Goal: Communication & Community: Answer question/provide support

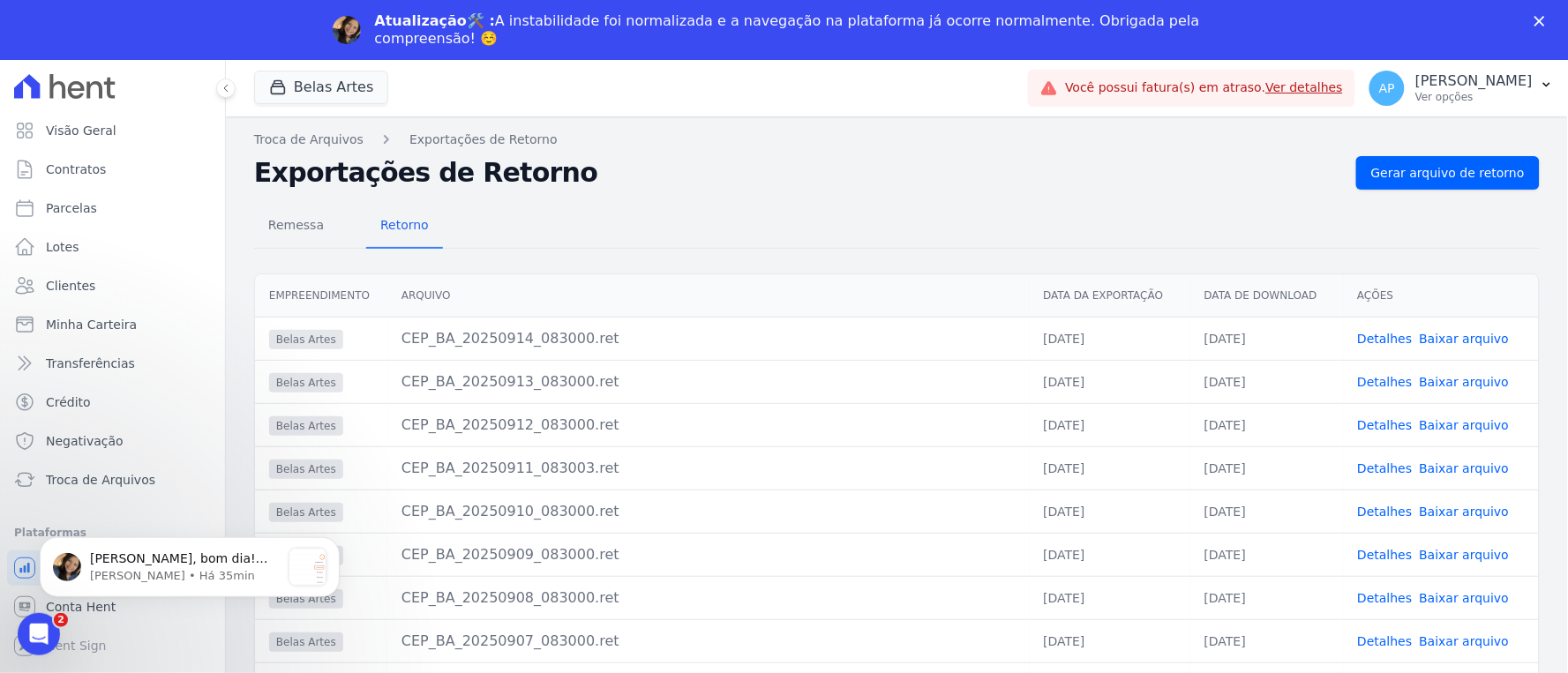
click at [1545, 22] on icon "Fechar" at bounding box center [1539, 21] width 11 height 11
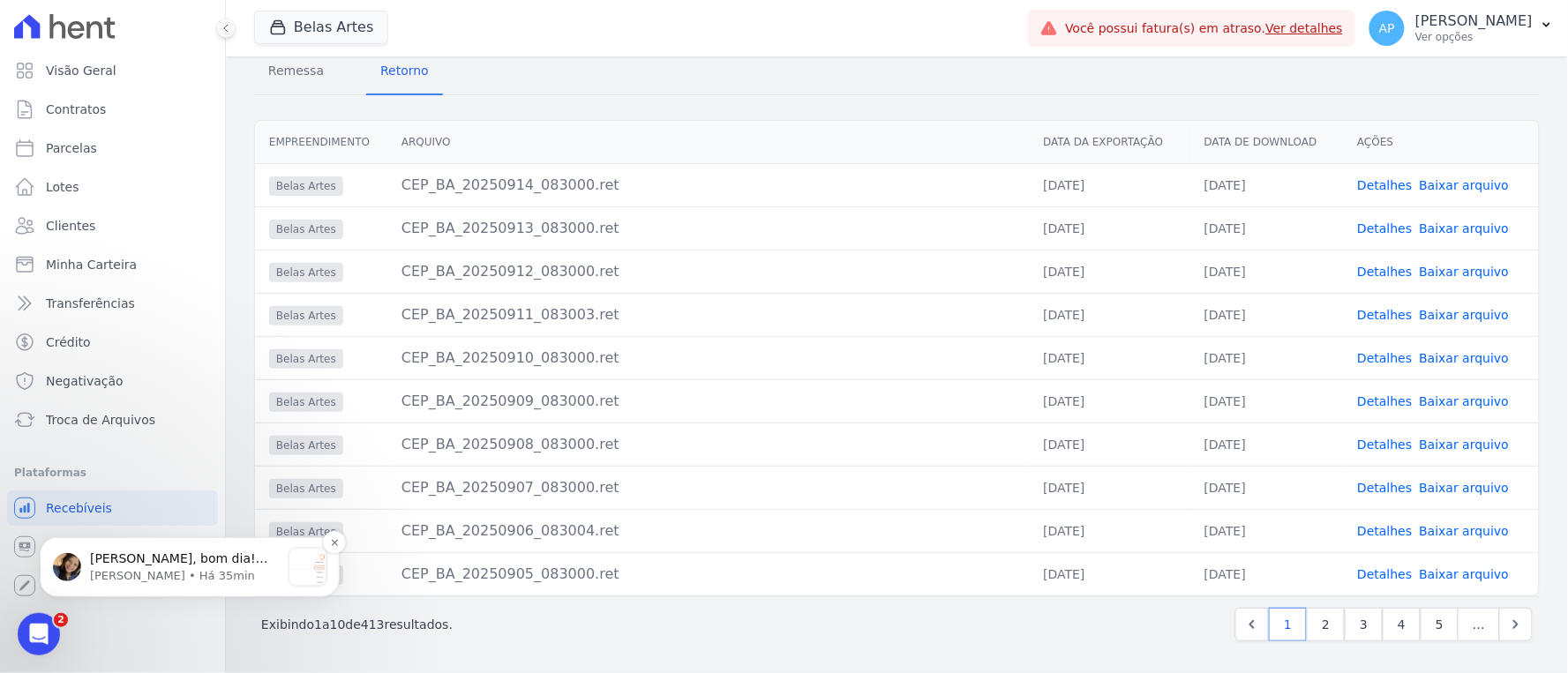
click at [135, 568] on p "Adriane • Há 35min" at bounding box center [185, 575] width 191 height 16
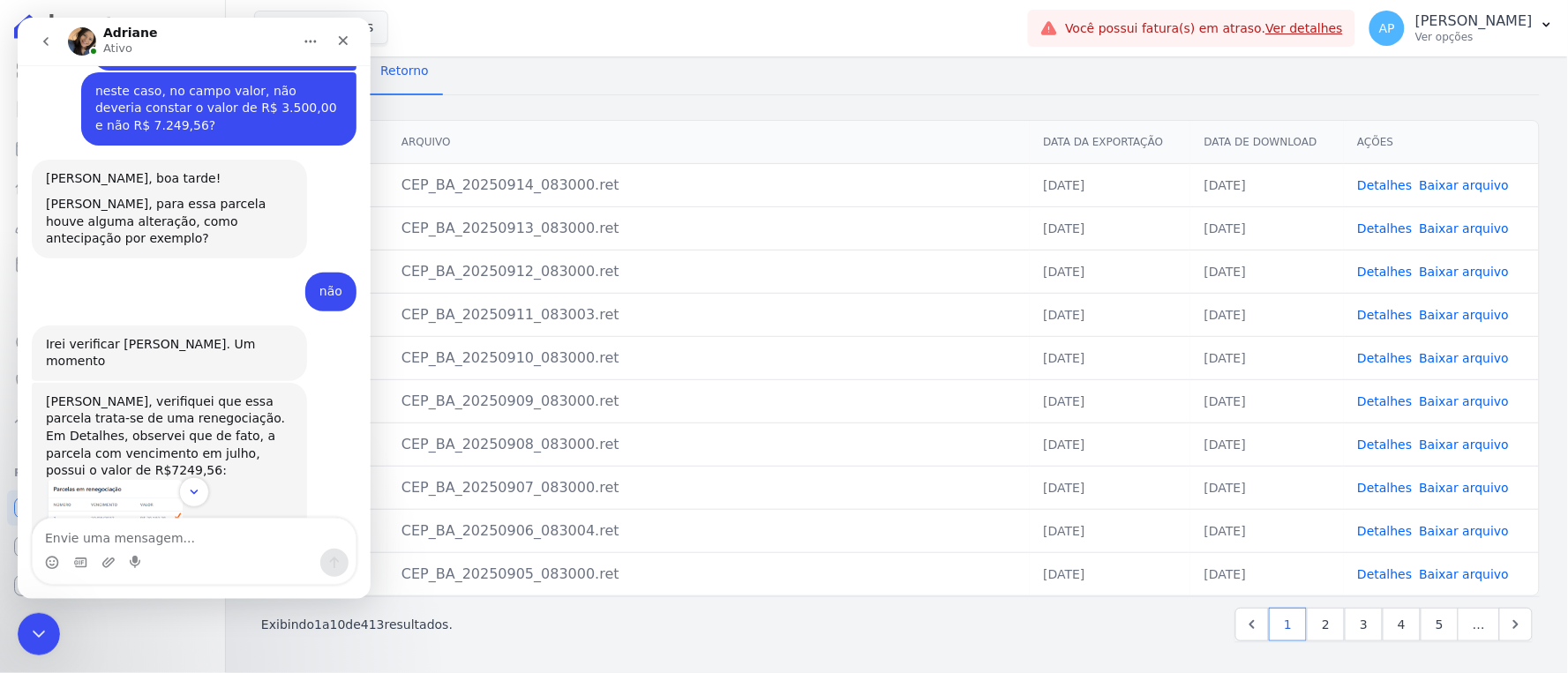
scroll to position [3277, 0]
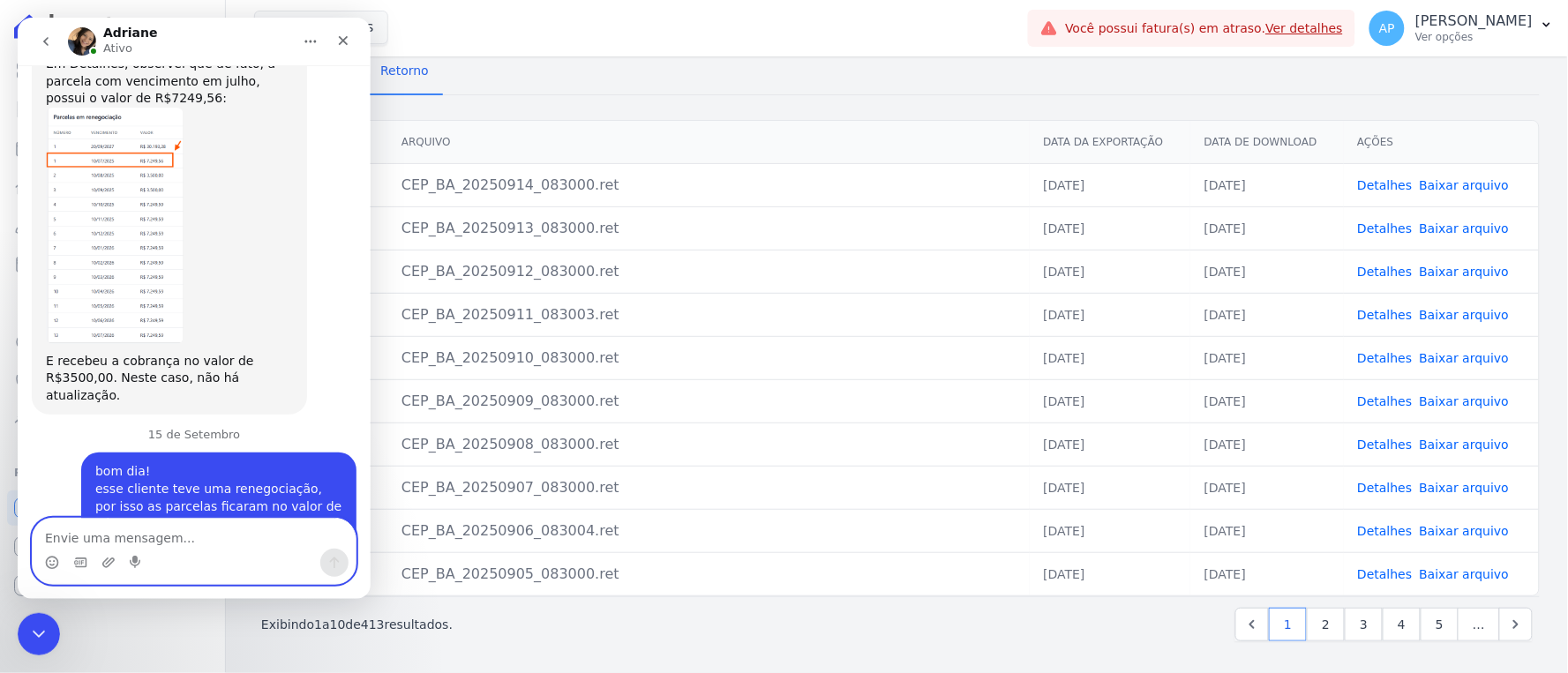
click at [125, 532] on textarea "Envie uma mensagem..." at bounding box center [193, 532] width 323 height 30
type textarea "englobou o contrato todo"
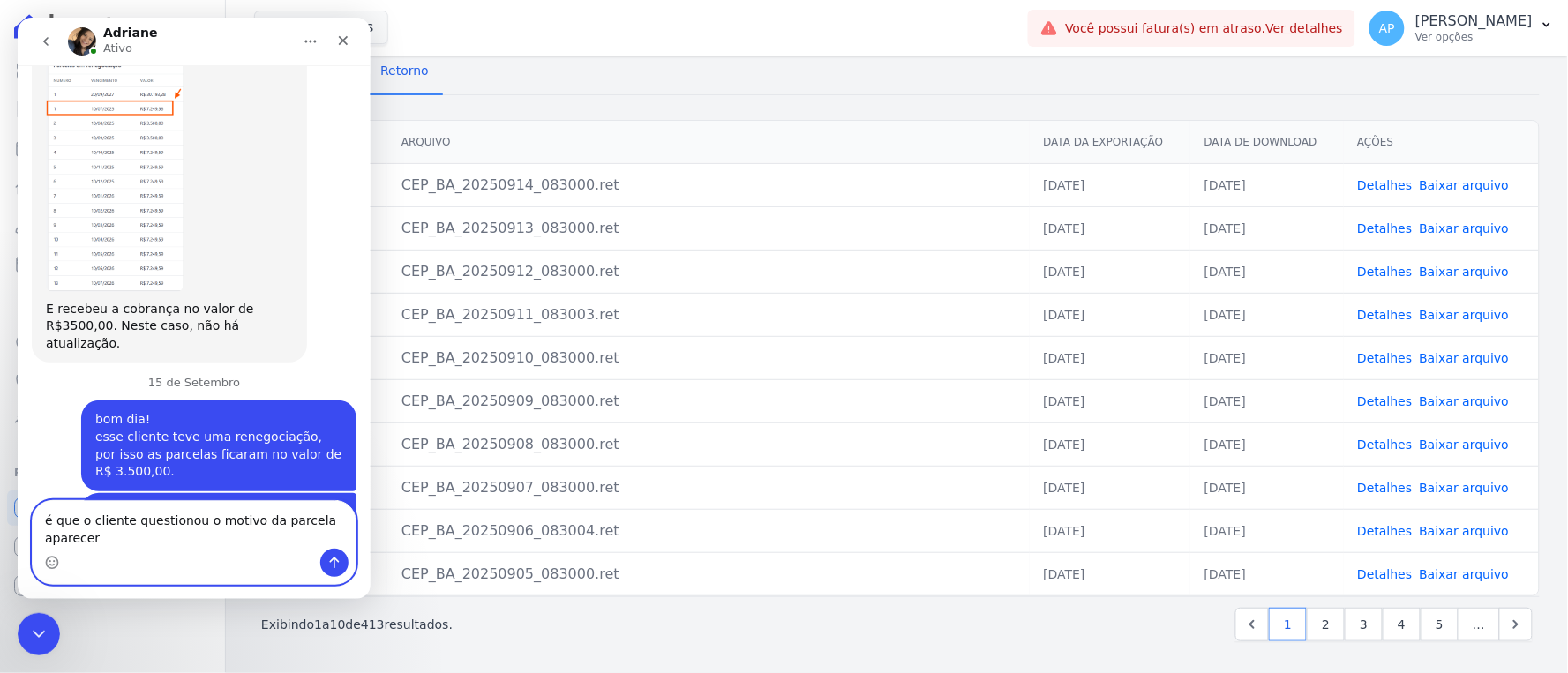
scroll to position [3347, 0]
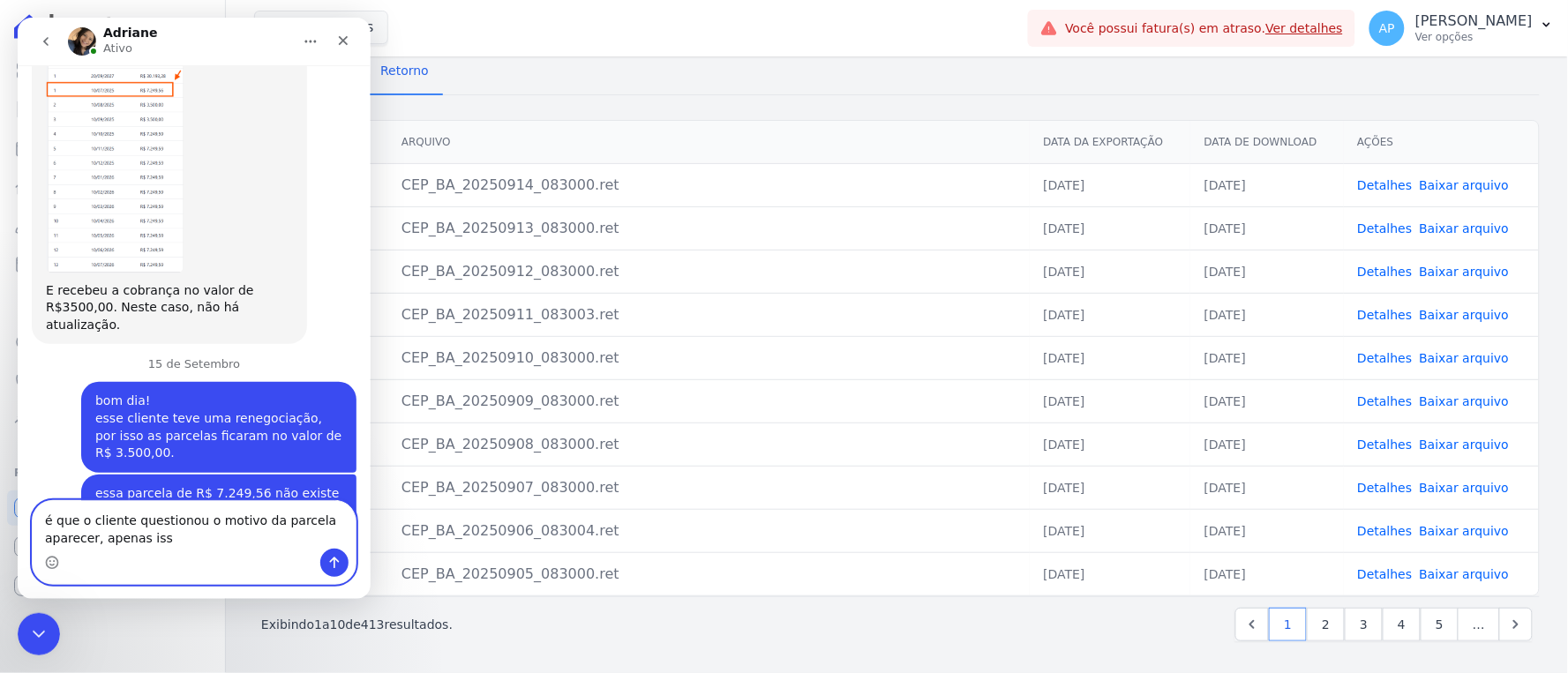
type textarea "é que o cliente questionou o motivo da parcela aparecer, apenas isso"
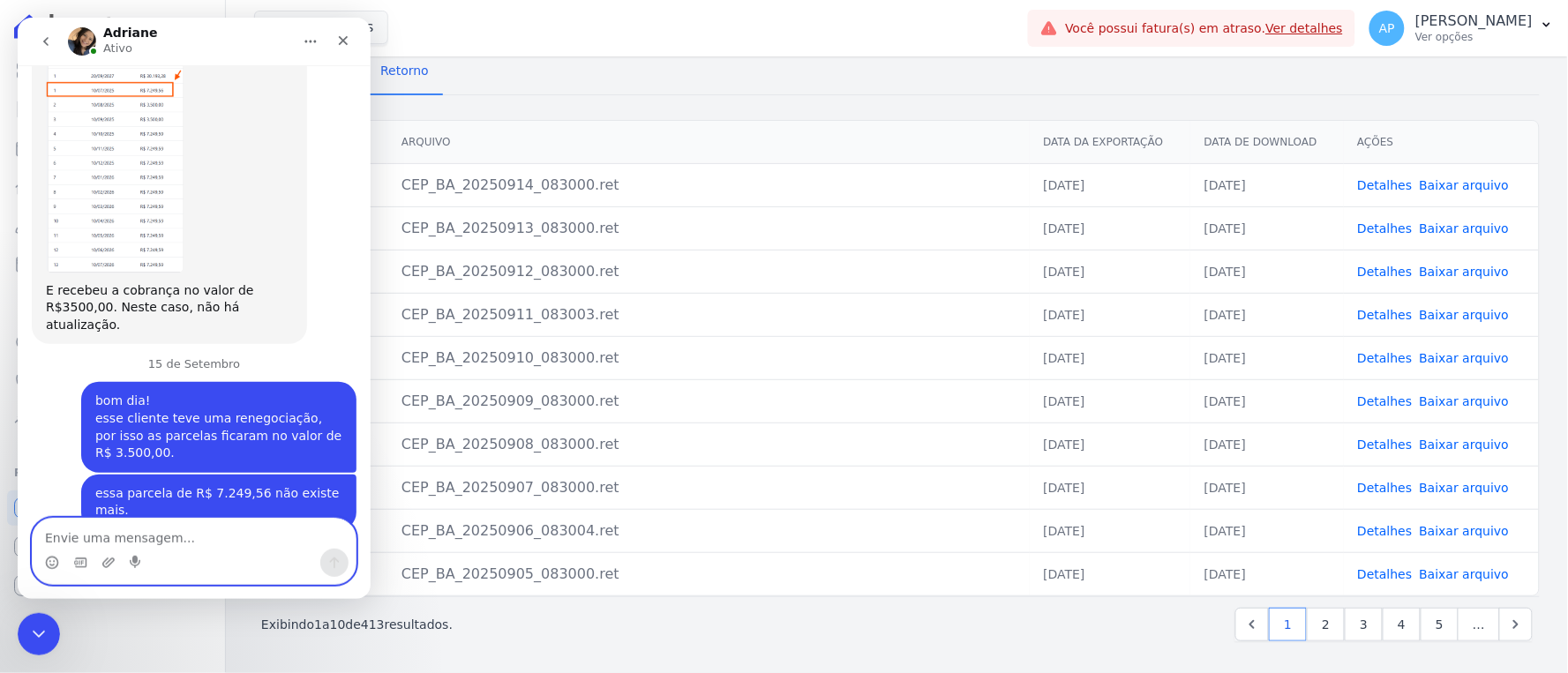
scroll to position [3386, 0]
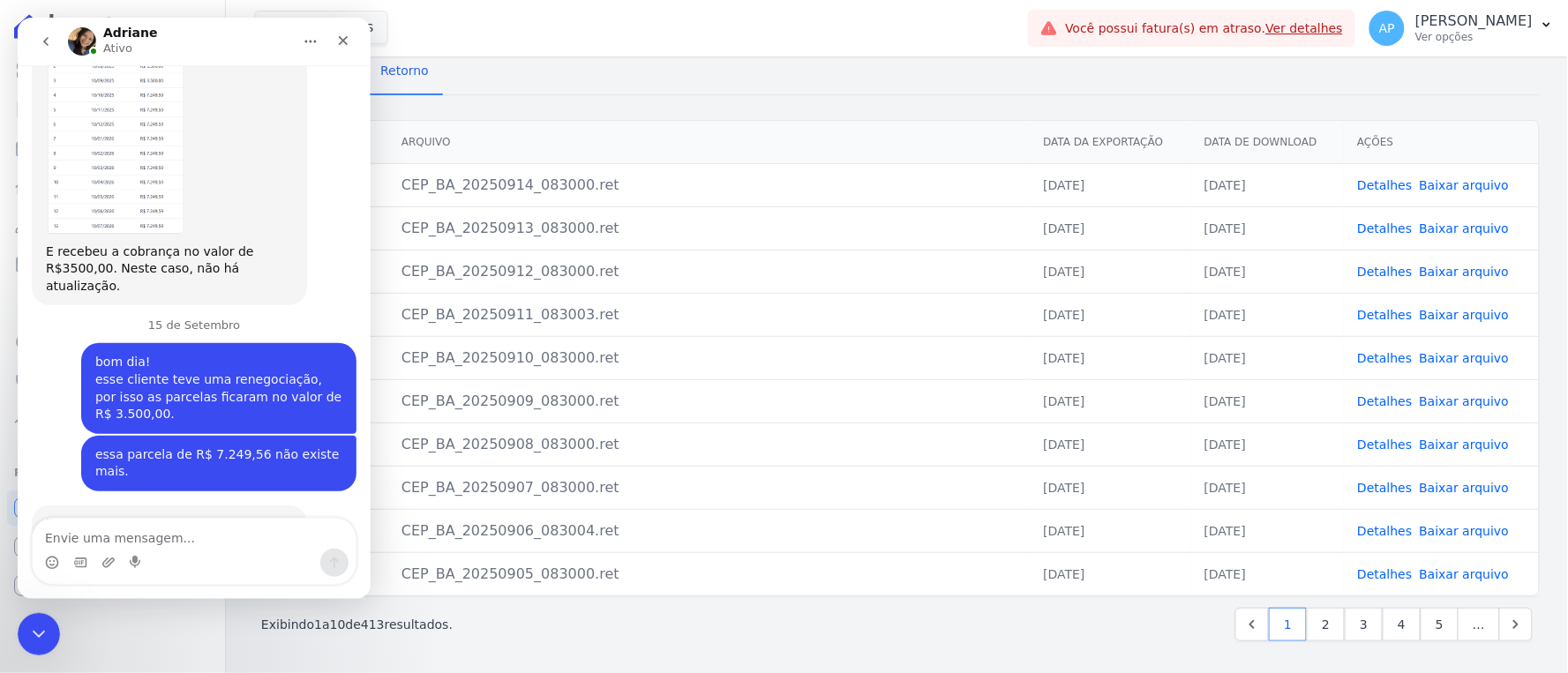
click at [602, 36] on div "Belas Artes Você possui apenas um empreendimento Aplicar" at bounding box center [638, 28] width 767 height 58
click at [37, 625] on icon "Encerramento do Messenger da Intercom" at bounding box center [36, 632] width 21 height 21
